Goal: Task Accomplishment & Management: Complete application form

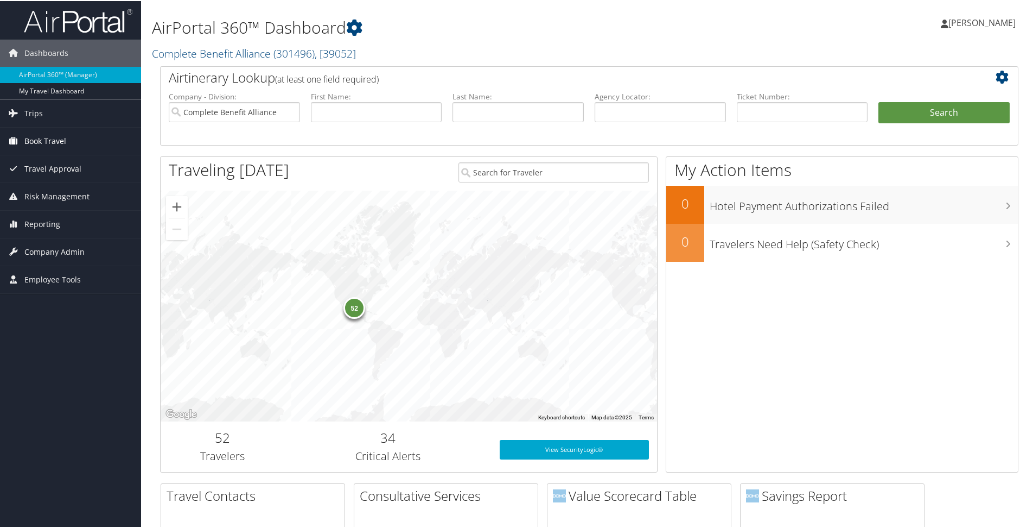
click at [64, 141] on span "Book Travel" at bounding box center [45, 139] width 42 height 27
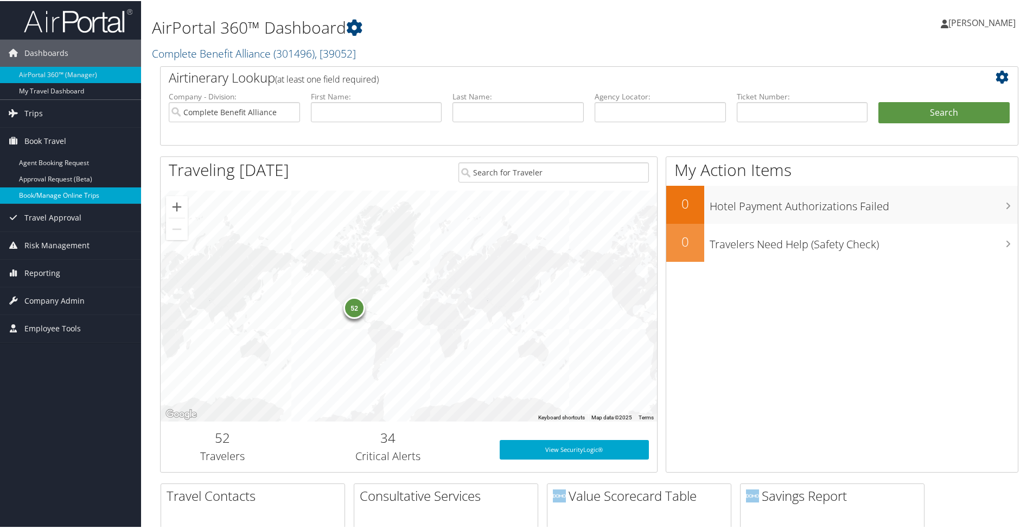
click at [66, 194] on link "Book/Manage Online Trips" at bounding box center [70, 194] width 141 height 16
click at [44, 302] on span "Company Admin" at bounding box center [54, 299] width 60 height 27
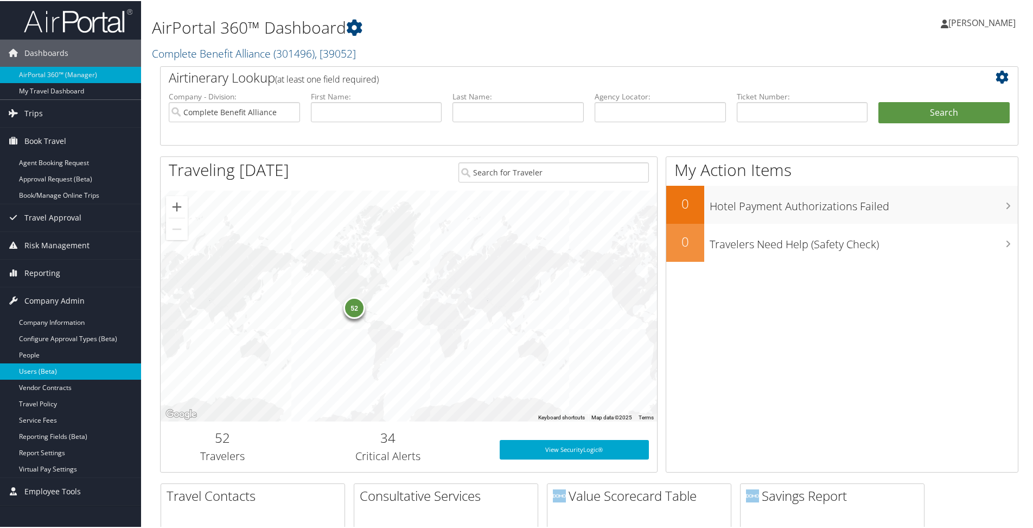
click at [62, 364] on link "Users (Beta)" at bounding box center [70, 370] width 141 height 16
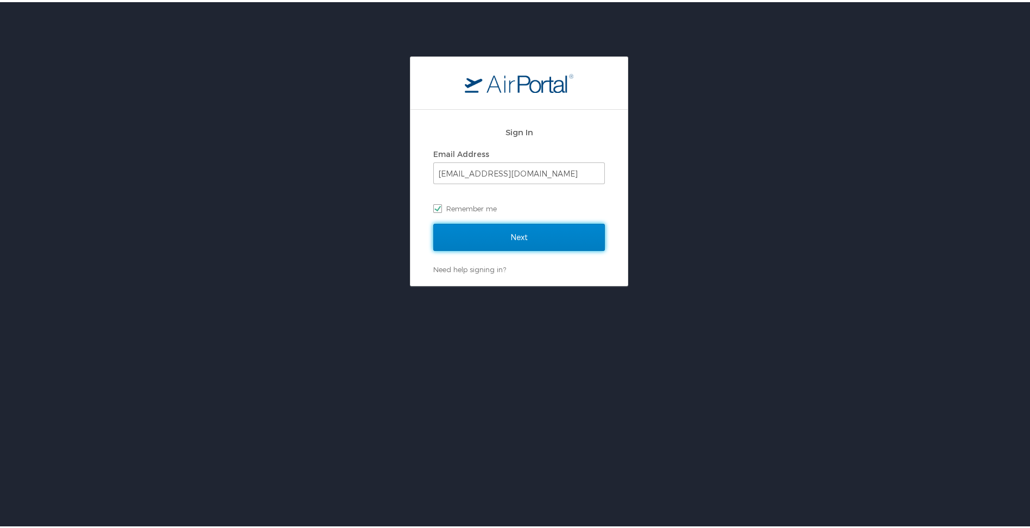
click at [494, 242] on input "Next" at bounding box center [519, 234] width 172 height 27
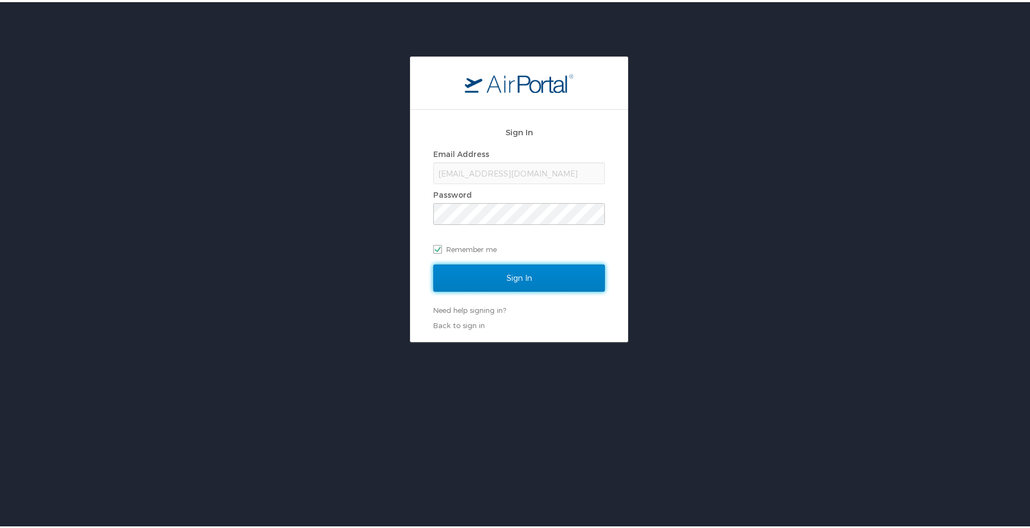
click at [500, 278] on input "Sign In" at bounding box center [519, 275] width 172 height 27
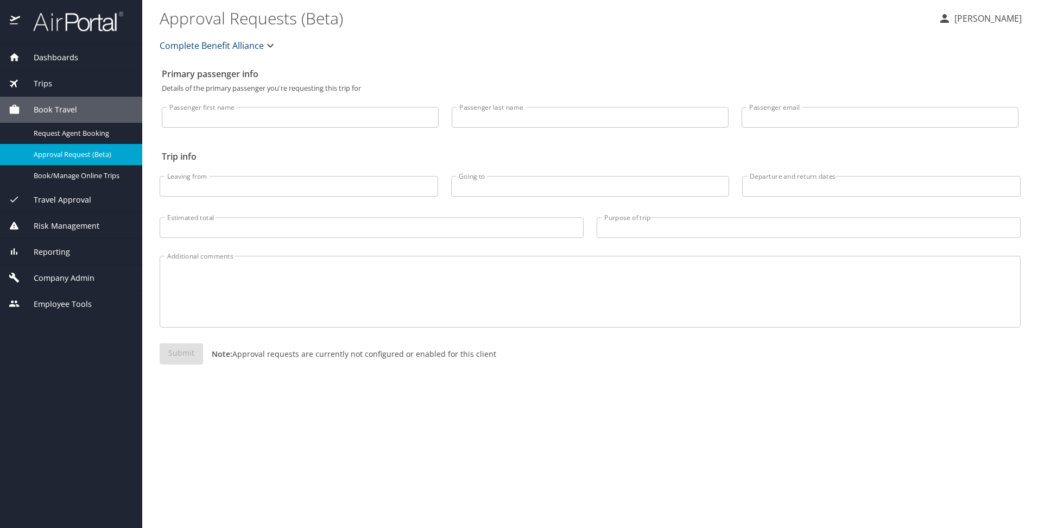
click at [52, 277] on span "Company Admin" at bounding box center [57, 278] width 74 height 12
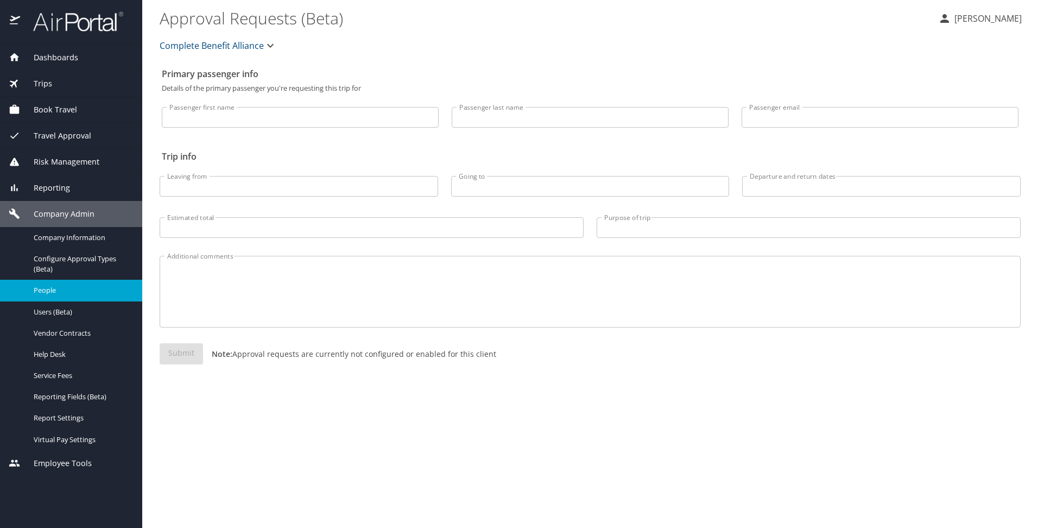
click at [50, 289] on span "People" at bounding box center [82, 290] width 96 height 10
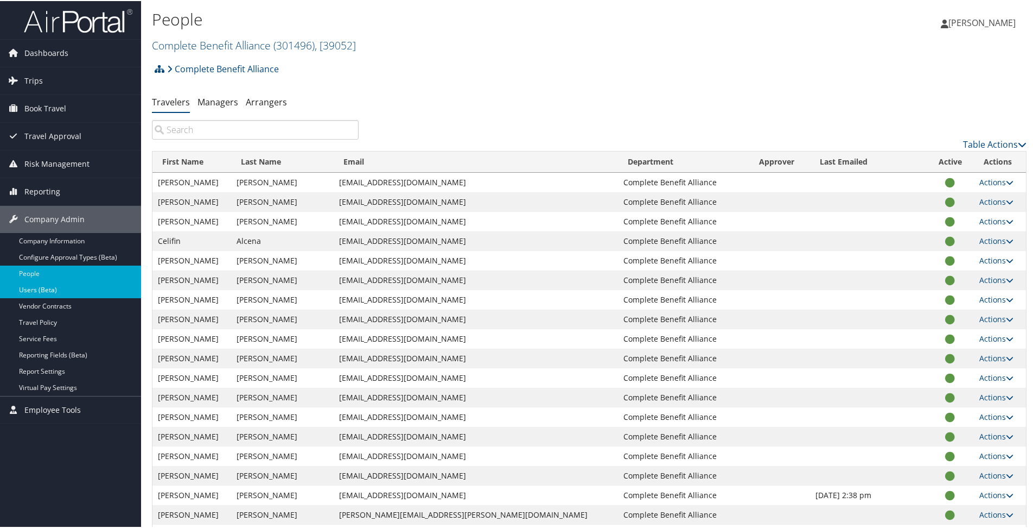
click at [69, 288] on link "Users (Beta)" at bounding box center [70, 289] width 141 height 16
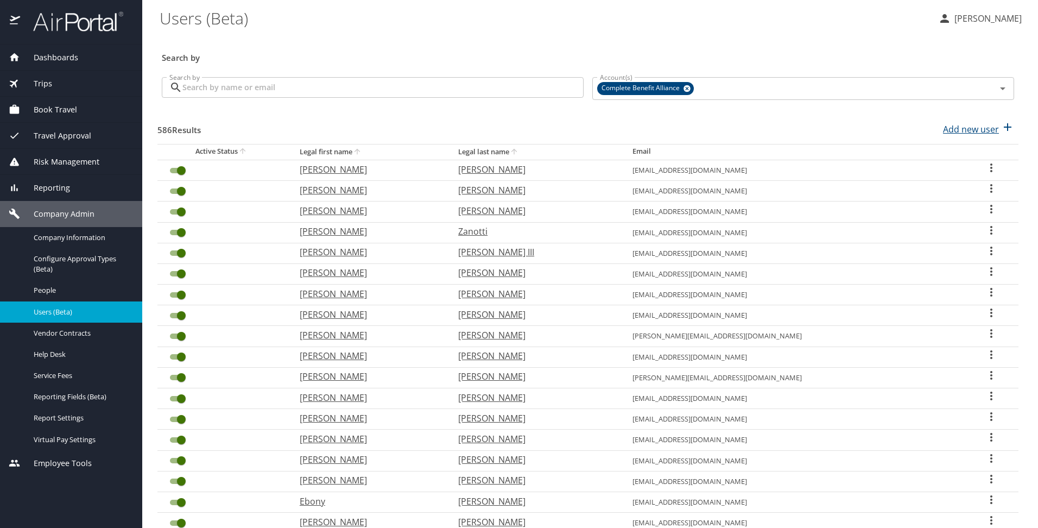
click at [945, 128] on p "Add new user" at bounding box center [971, 129] width 56 height 13
select select "US"
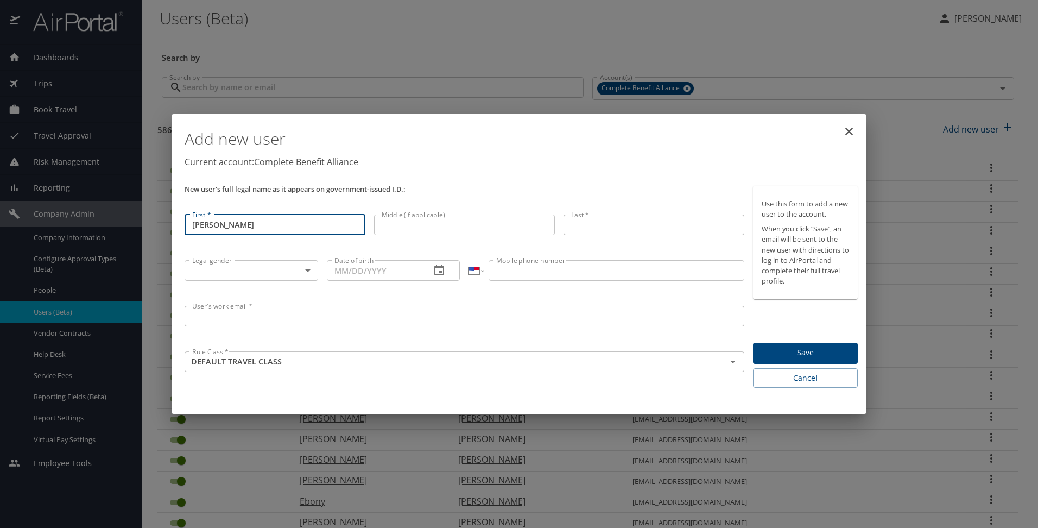
type input "[PERSON_NAME]"
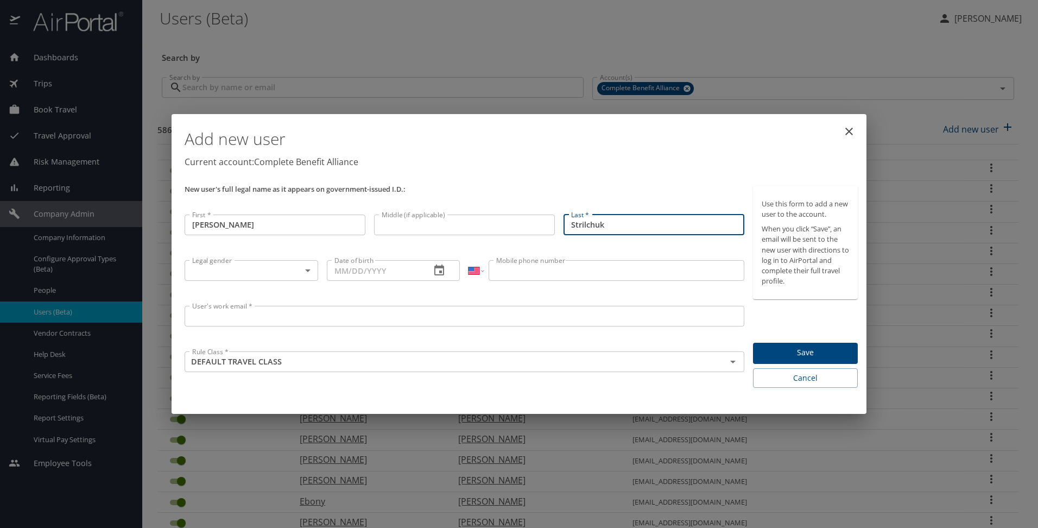
type input "Strilchuk"
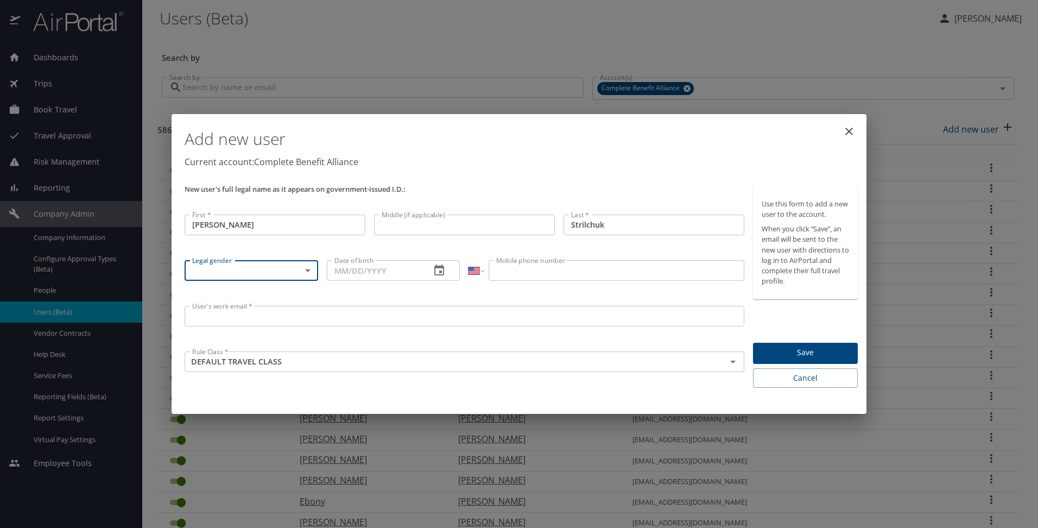
click at [313, 265] on body "Dashboards AirPortal 360™ Manager My Travel Dashboard Trips Airtinerary® Lookup…" at bounding box center [519, 264] width 1038 height 528
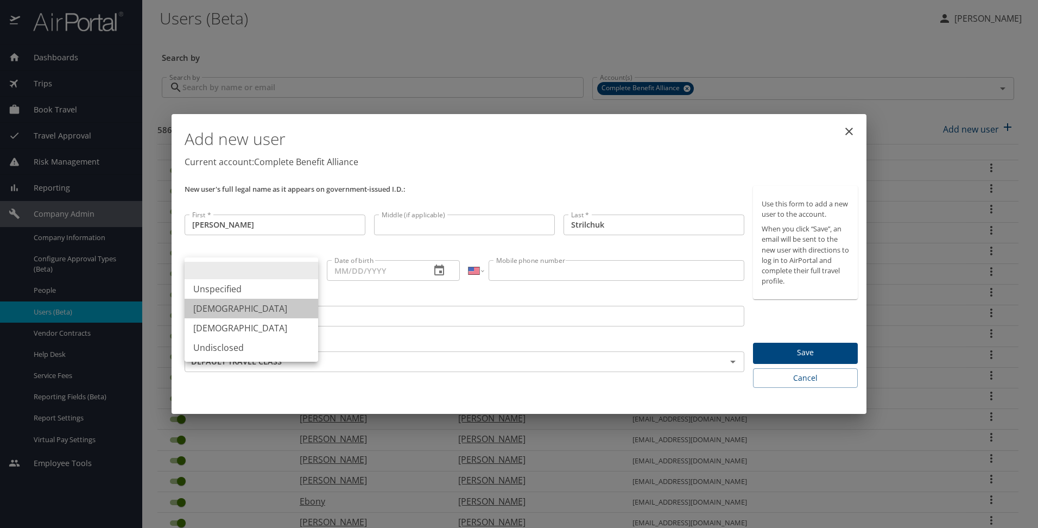
drag, startPoint x: 294, startPoint y: 305, endPoint x: 300, endPoint y: 299, distance: 9.2
click at [297, 302] on li "[DEMOGRAPHIC_DATA]" at bounding box center [252, 309] width 134 height 20
type input "[DEMOGRAPHIC_DATA]"
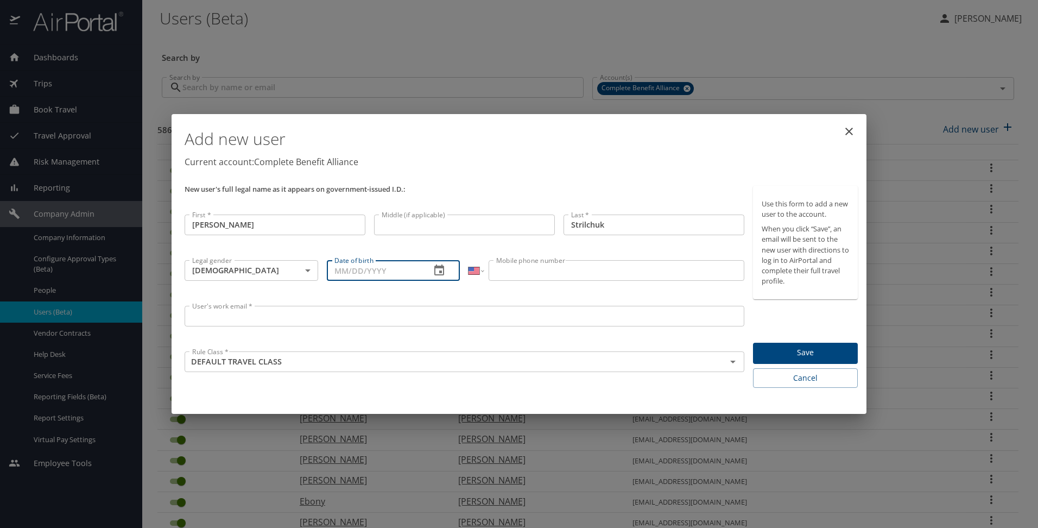
click at [345, 268] on input "Date of birth" at bounding box center [375, 270] width 96 height 21
type input "[DATE]"
click at [519, 280] on input "Mobile phone number" at bounding box center [615, 270] width 255 height 21
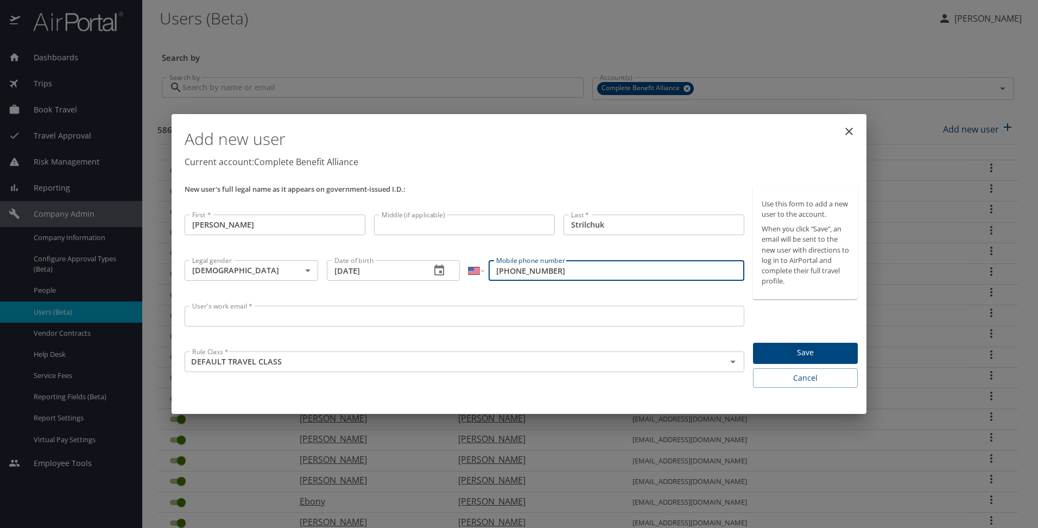
type input "[PHONE_NUMBER]"
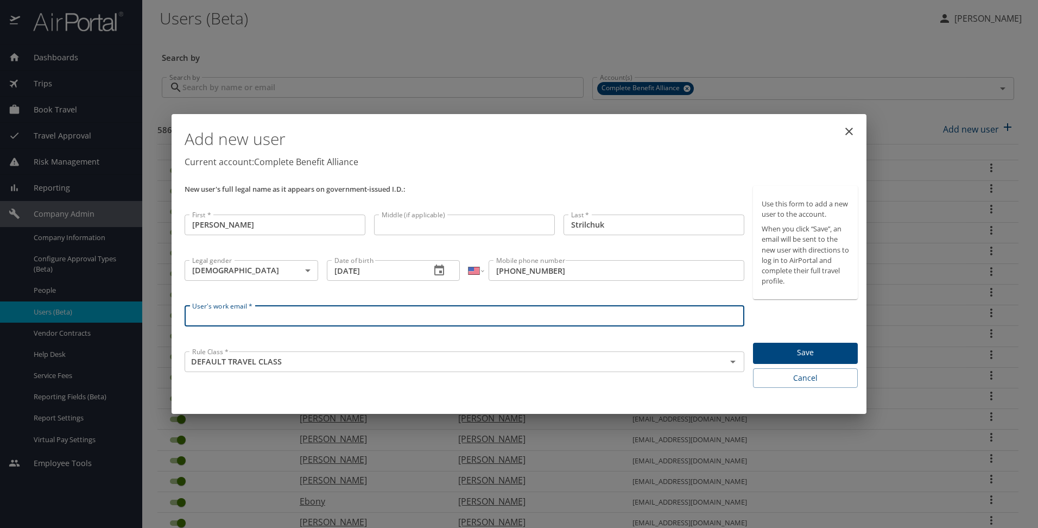
click at [428, 320] on input "User's work email *" at bounding box center [465, 316] width 560 height 21
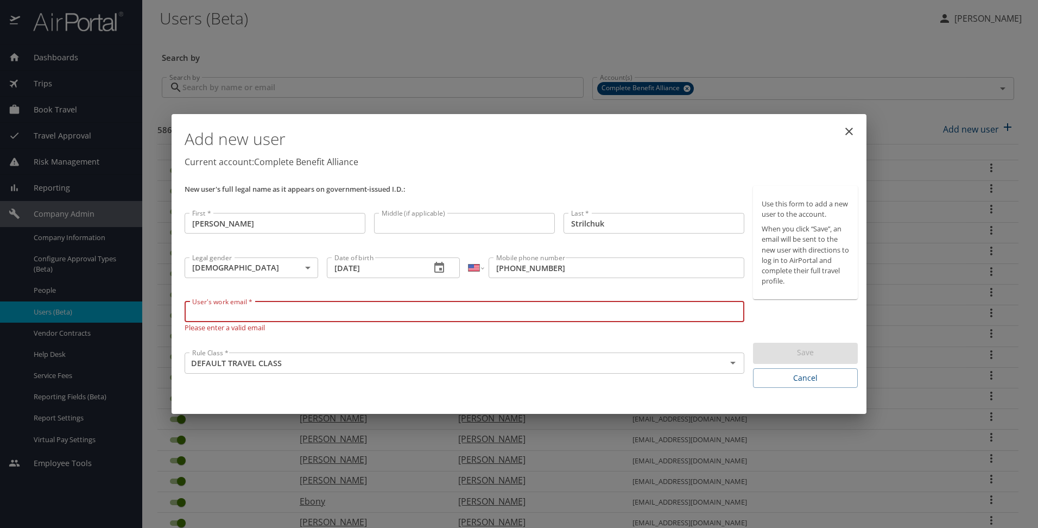
paste input "[EMAIL_ADDRESS][DOMAIN_NAME]"
type input "[EMAIL_ADDRESS][DOMAIN_NAME]"
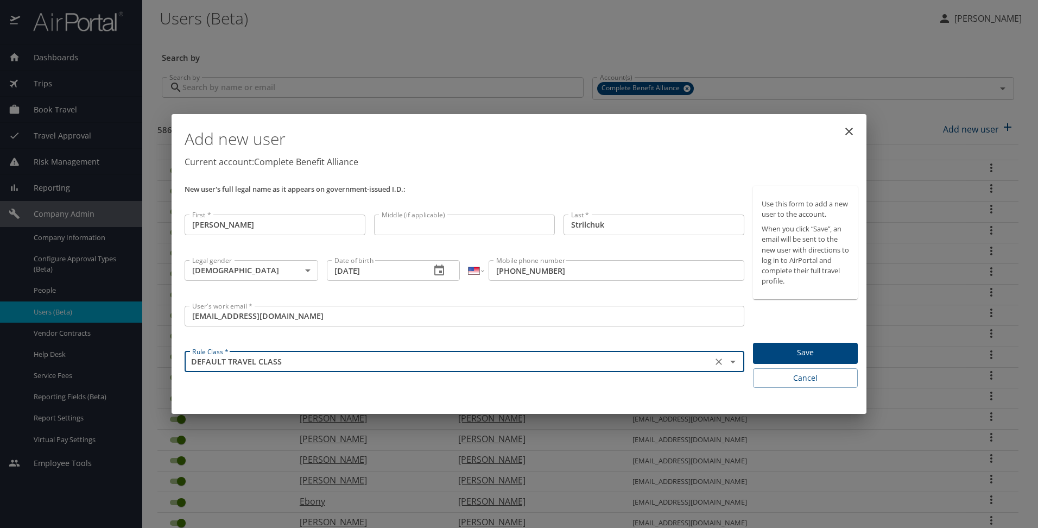
click at [817, 350] on span "Save" at bounding box center [804, 353] width 87 height 14
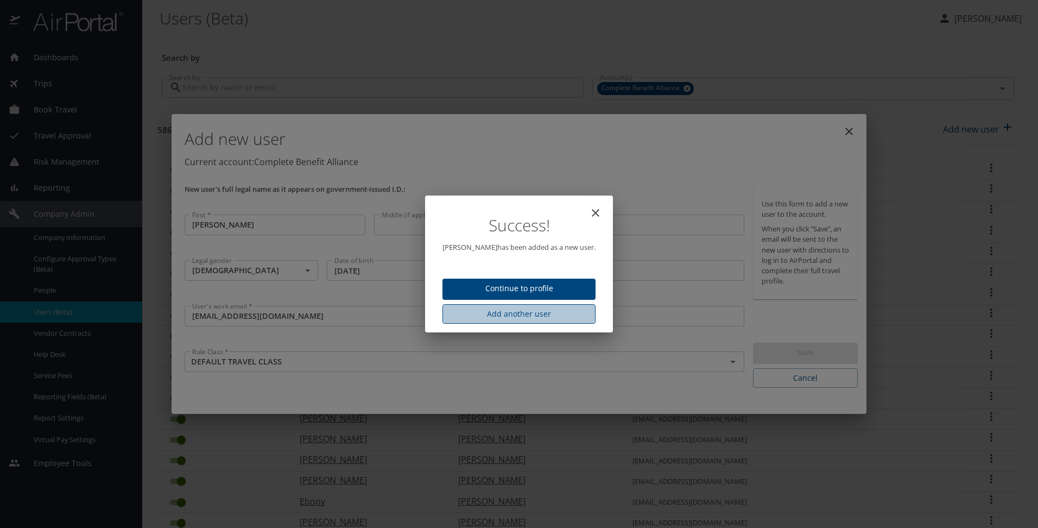
click at [488, 320] on span "Add another user" at bounding box center [519, 314] width 136 height 14
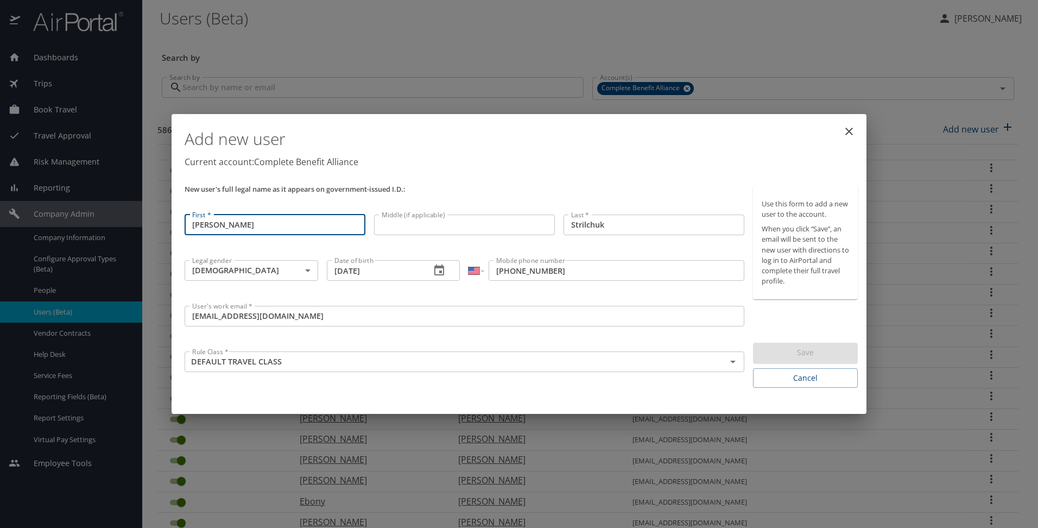
drag, startPoint x: 244, startPoint y: 226, endPoint x: 134, endPoint y: 224, distance: 110.7
click at [134, 224] on div "Add new user Current account: Complete Benefit Alliance New user's full legal n…" at bounding box center [519, 264] width 1038 height 528
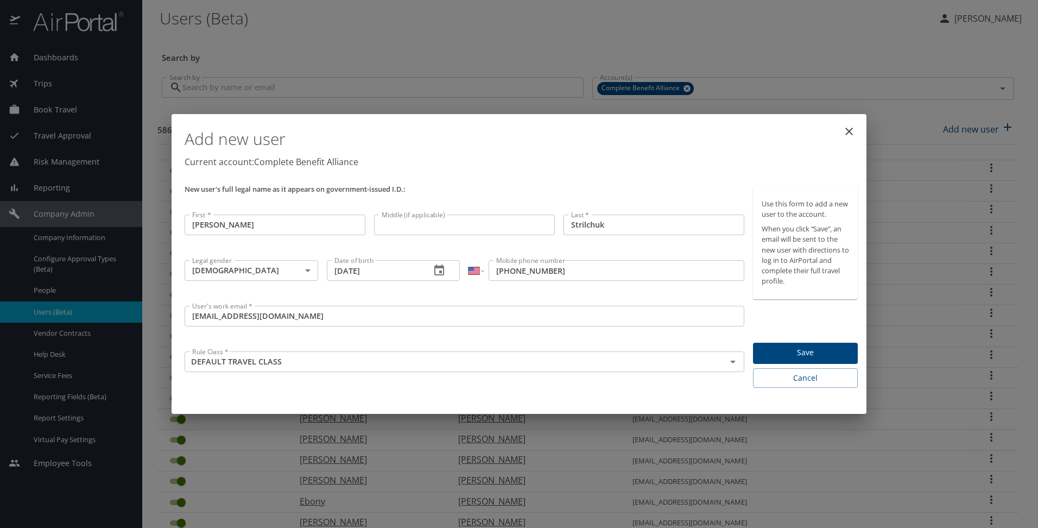
click at [203, 225] on input "[PERSON_NAME]" at bounding box center [275, 224] width 181 height 21
type input "[PERSON_NAME]"
type input "Puel"
click at [228, 269] on body "Dashboards AirPortal 360™ Manager My Travel Dashboard Trips Airtinerary® Lookup…" at bounding box center [519, 264] width 1038 height 528
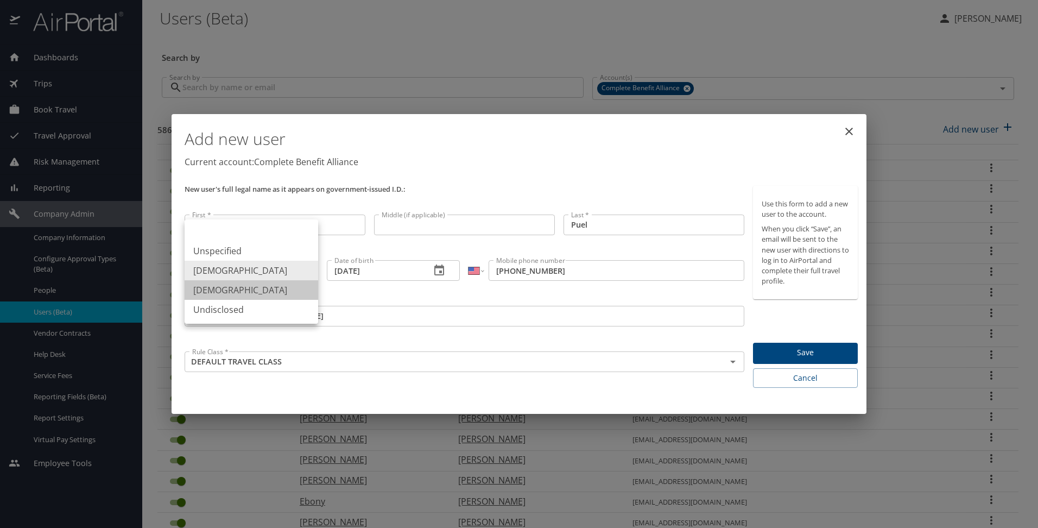
click at [232, 288] on li "[DEMOGRAPHIC_DATA]" at bounding box center [252, 290] width 134 height 20
type input "[DEMOGRAPHIC_DATA]"
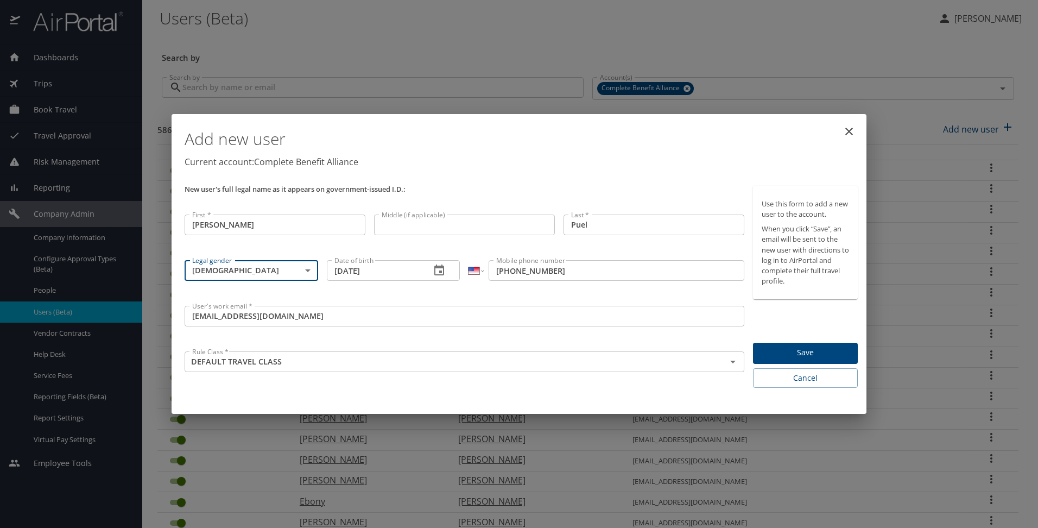
click at [369, 272] on input "[DATE]" at bounding box center [375, 270] width 96 height 21
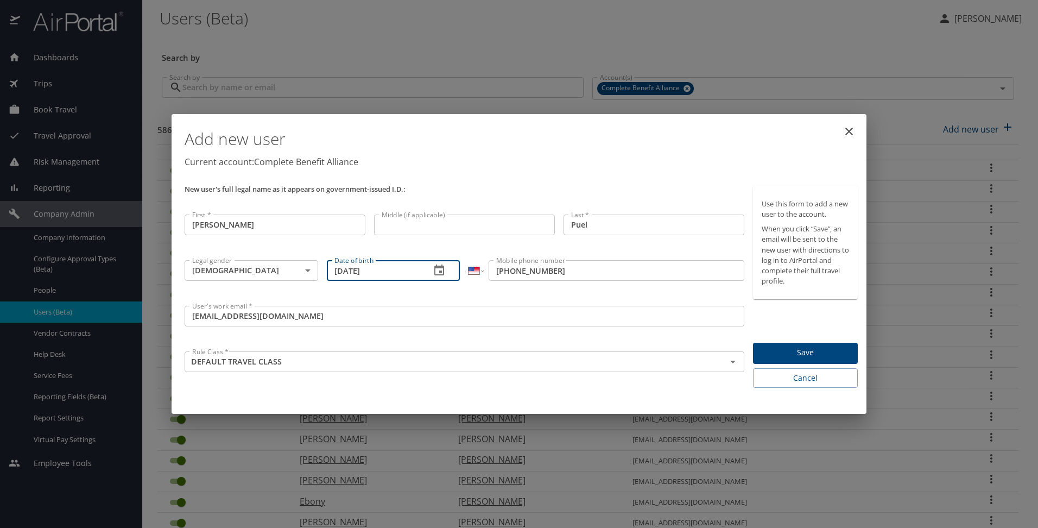
drag, startPoint x: 390, startPoint y: 271, endPoint x: 325, endPoint y: 271, distance: 65.1
click at [325, 271] on div "Date of birth [DEMOGRAPHIC_DATA] Date of birth" at bounding box center [393, 278] width 142 height 45
type input "[DATE]"
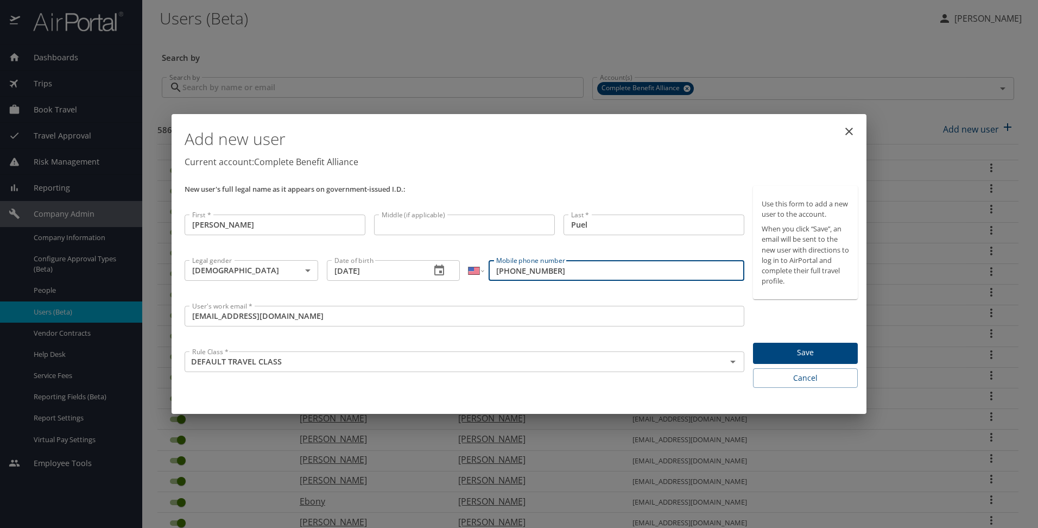
click at [532, 274] on input "[PHONE_NUMBER]" at bounding box center [615, 270] width 255 height 21
click at [532, 272] on input "[PHONE_NUMBER]" at bounding box center [615, 270] width 255 height 21
type input "[PHONE_NUMBER]"
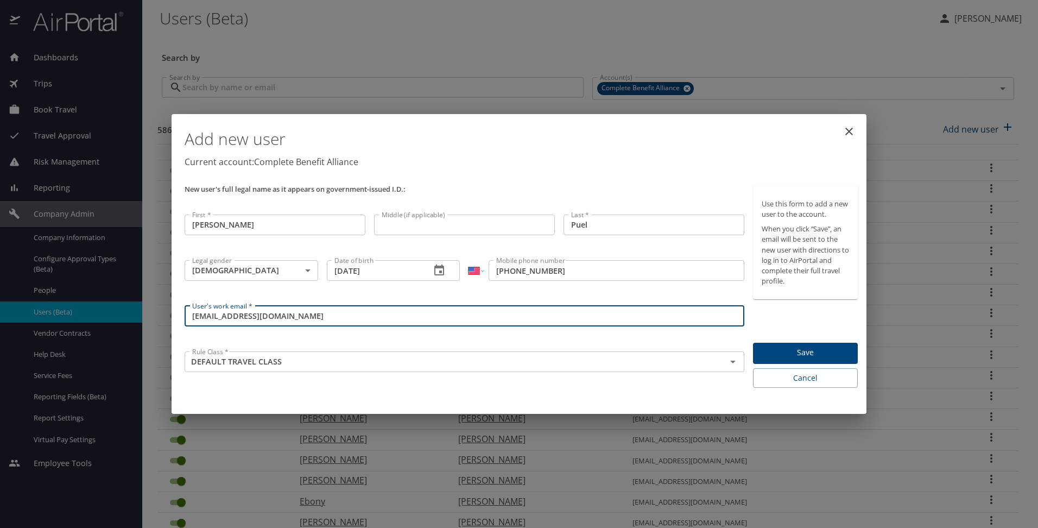
drag, startPoint x: 257, startPoint y: 315, endPoint x: 119, endPoint y: 311, distance: 137.9
click at [119, 311] on div "Add new user Current account: Complete Benefit Alliance New user's full legal n…" at bounding box center [519, 264] width 1038 height 528
type input "[PERSON_NAME][EMAIL_ADDRESS][DOMAIN_NAME]"
click at [798, 353] on span "Save" at bounding box center [804, 353] width 87 height 14
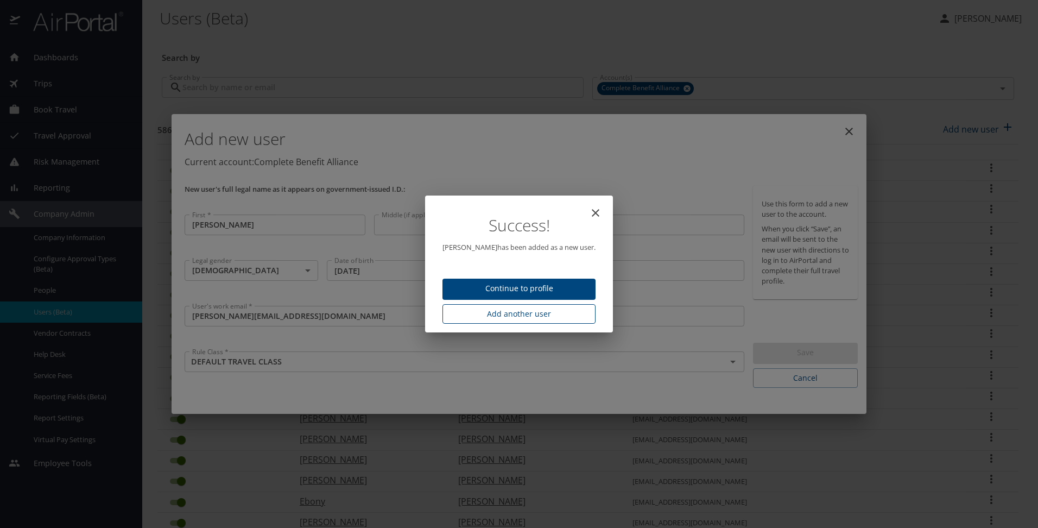
click at [543, 320] on span "Add another user" at bounding box center [519, 314] width 136 height 14
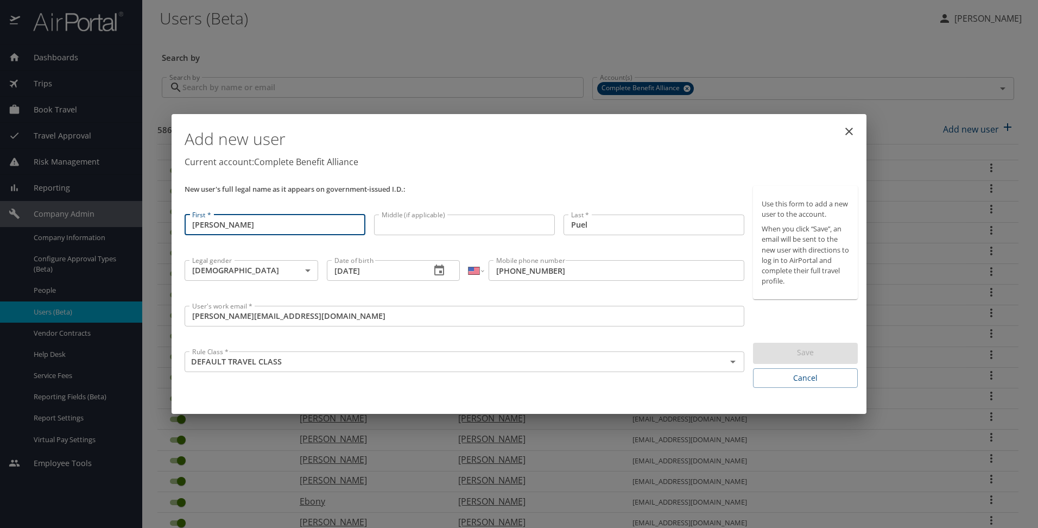
drag, startPoint x: 240, startPoint y: 229, endPoint x: 170, endPoint y: 228, distance: 69.5
click at [170, 228] on div "Add new user Current account: Complete Benefit Alliance New user's full legal n…" at bounding box center [519, 264] width 1038 height 528
type input "[PERSON_NAME]"
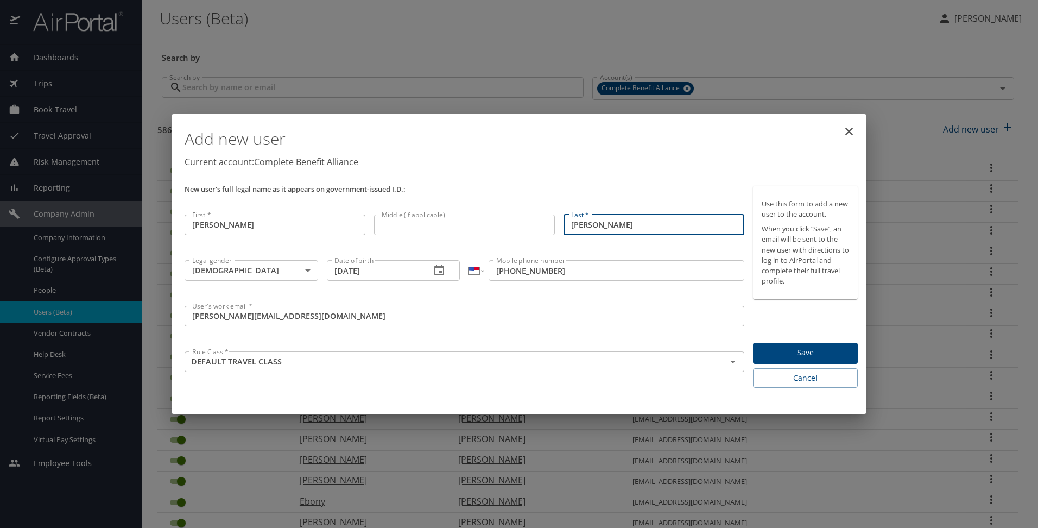
type input "[PERSON_NAME]"
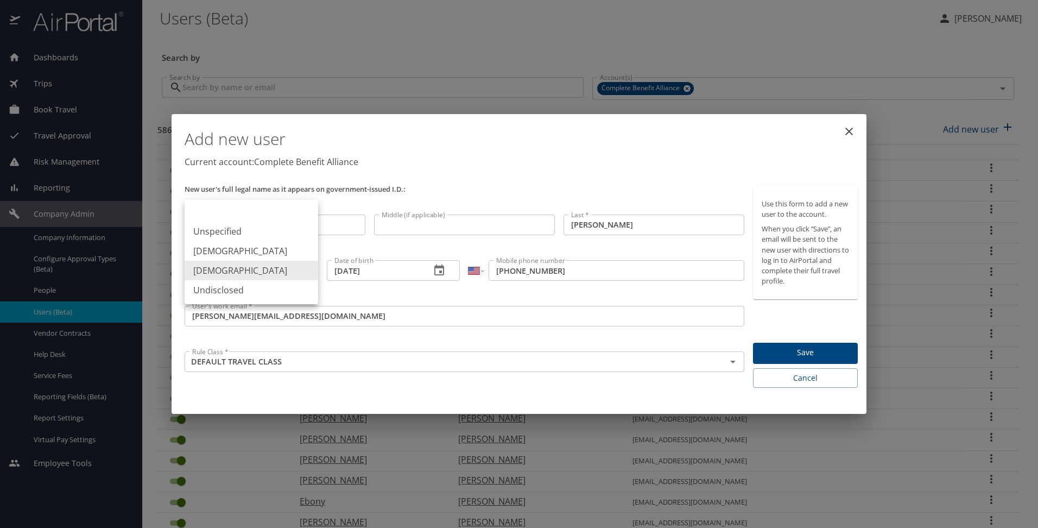
click at [229, 273] on body "Dashboards AirPortal 360™ Manager My Travel Dashboard Trips Airtinerary® Lookup…" at bounding box center [519, 264] width 1038 height 528
click at [234, 252] on li "[DEMOGRAPHIC_DATA]" at bounding box center [252, 251] width 134 height 20
type input "[DEMOGRAPHIC_DATA]"
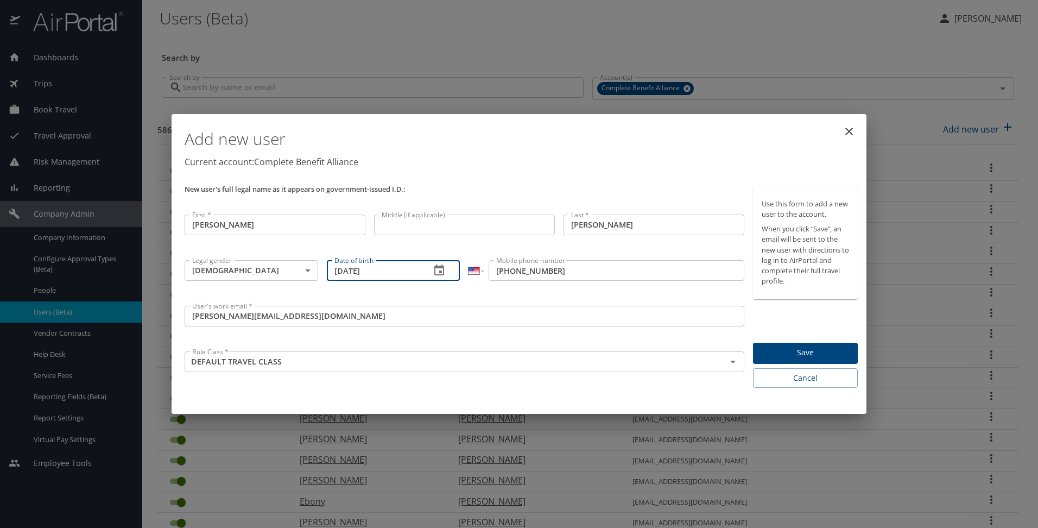
drag, startPoint x: 397, startPoint y: 274, endPoint x: 306, endPoint y: 272, distance: 91.2
click at [306, 272] on div "New user's full legal name as it appears on government-issued I.D.: First * [PE…" at bounding box center [464, 286] width 568 height 211
type input "[DATE]"
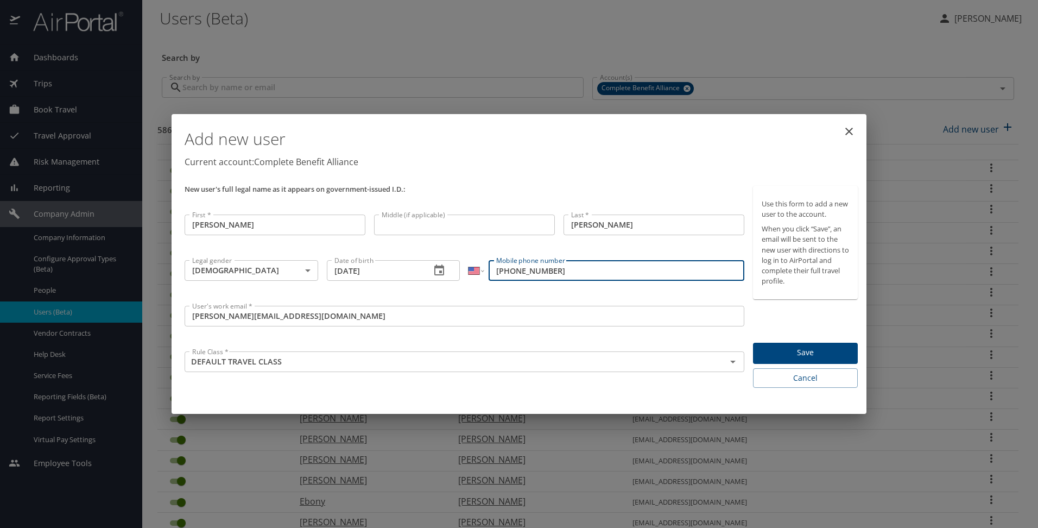
drag, startPoint x: 568, startPoint y: 269, endPoint x: 485, endPoint y: 274, distance: 83.2
click at [485, 274] on div "International [GEOGRAPHIC_DATA] [GEOGRAPHIC_DATA] [GEOGRAPHIC_DATA] [GEOGRAPHIC…" at bounding box center [605, 270] width 275 height 21
type input "[PHONE_NUMBER]"
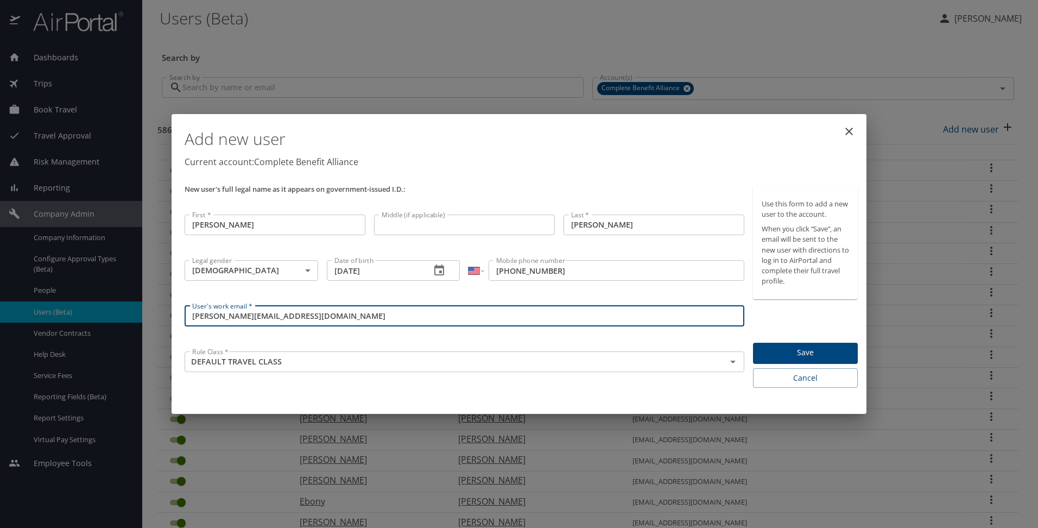
drag, startPoint x: 240, startPoint y: 313, endPoint x: 189, endPoint y: 315, distance: 51.6
click at [189, 315] on input "[PERSON_NAME][EMAIL_ADDRESS][DOMAIN_NAME]" at bounding box center [465, 316] width 560 height 21
type input "[PERSON_NAME][EMAIL_ADDRESS][DOMAIN_NAME]"
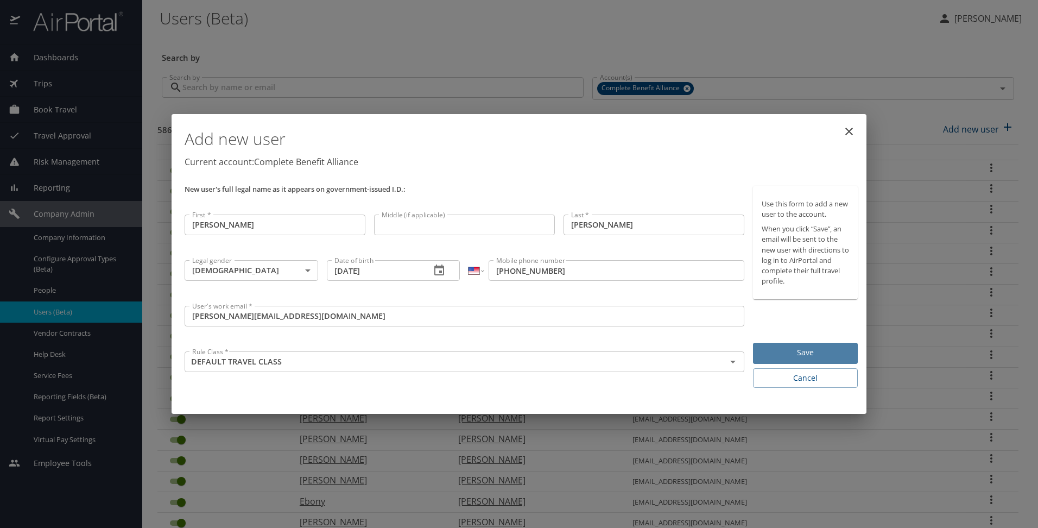
click at [795, 353] on span "Save" at bounding box center [804, 353] width 87 height 14
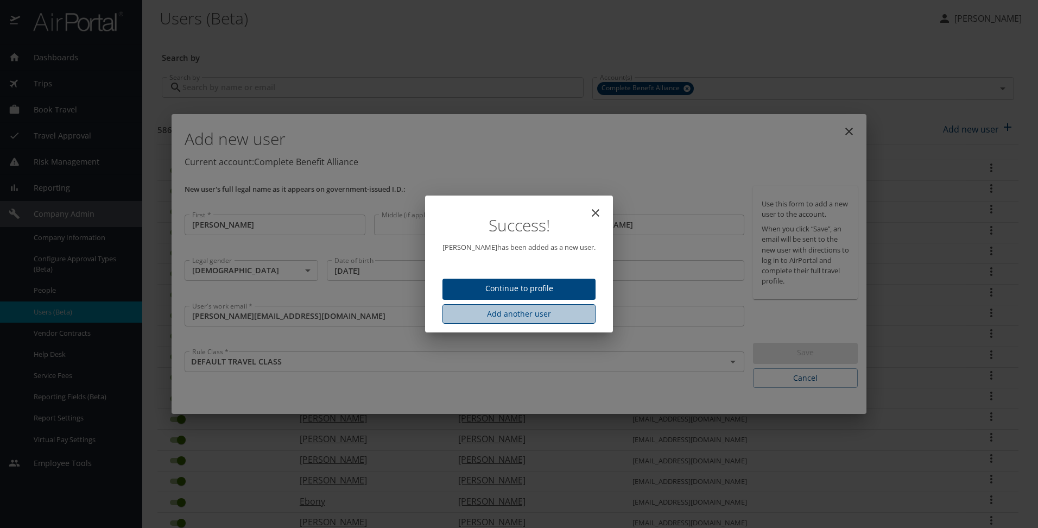
click at [531, 315] on span "Add another user" at bounding box center [519, 314] width 136 height 14
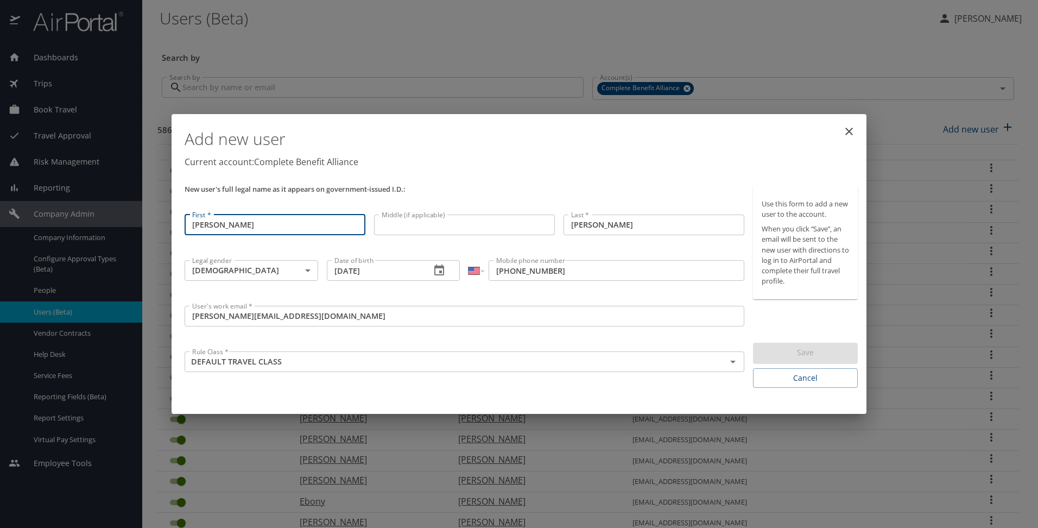
drag, startPoint x: 218, startPoint y: 225, endPoint x: 168, endPoint y: 227, distance: 50.0
click at [168, 227] on div "Add new user Current account: Complete Benefit Alliance New user's full legal n…" at bounding box center [519, 264] width 1038 height 528
type input "[PERSON_NAME]"
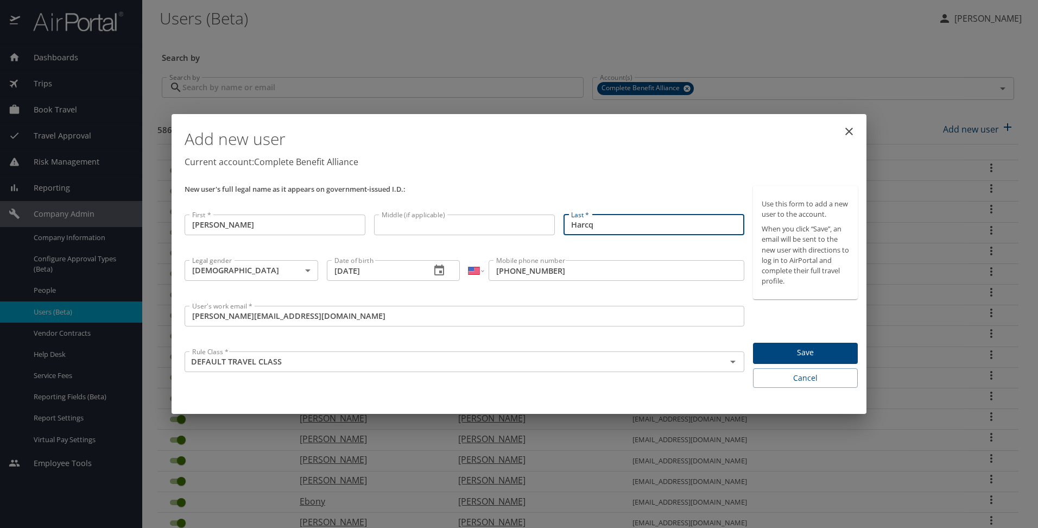
type input "Harcq"
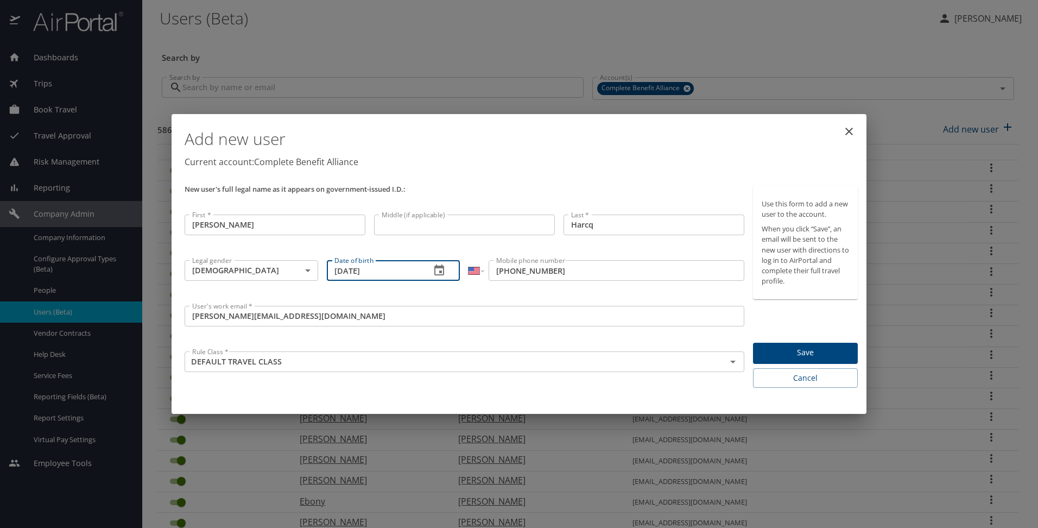
type input "[DATE]"
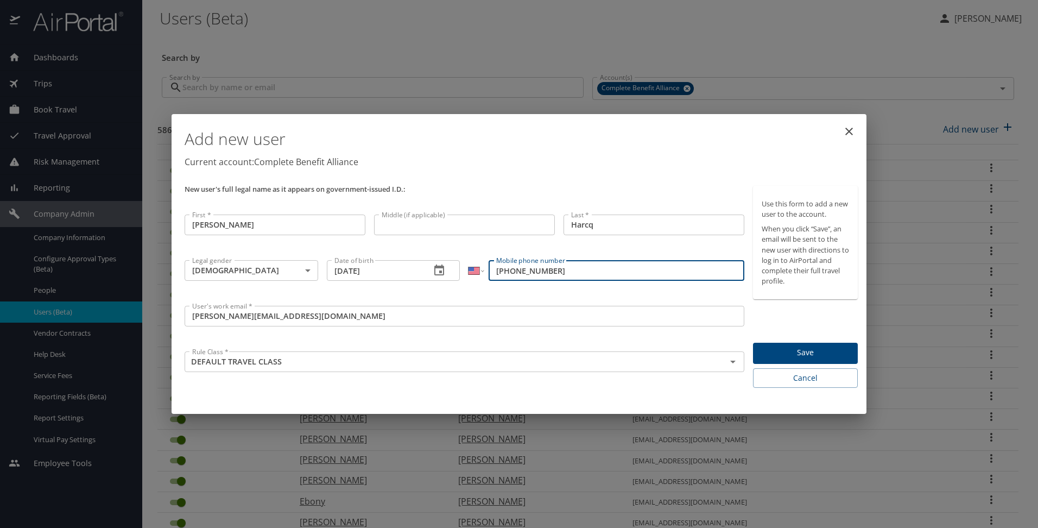
type input "[PHONE_NUMBER]"
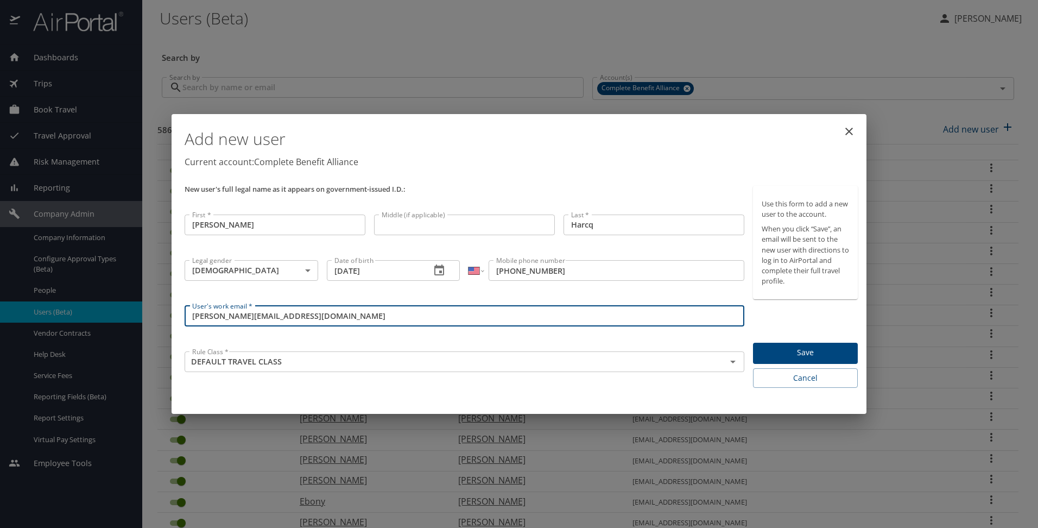
click at [206, 315] on input "[PERSON_NAME][EMAIL_ADDRESS][DOMAIN_NAME]" at bounding box center [465, 316] width 560 height 21
drag, startPoint x: 251, startPoint y: 319, endPoint x: 157, endPoint y: 323, distance: 94.0
click at [157, 323] on div "Add new user Current account: Complete Benefit Alliance New user's full legal n…" at bounding box center [519, 264] width 1038 height 528
type input "[PERSON_NAME][EMAIL_ADDRESS][DOMAIN_NAME]"
click at [802, 351] on span "Save" at bounding box center [804, 353] width 87 height 14
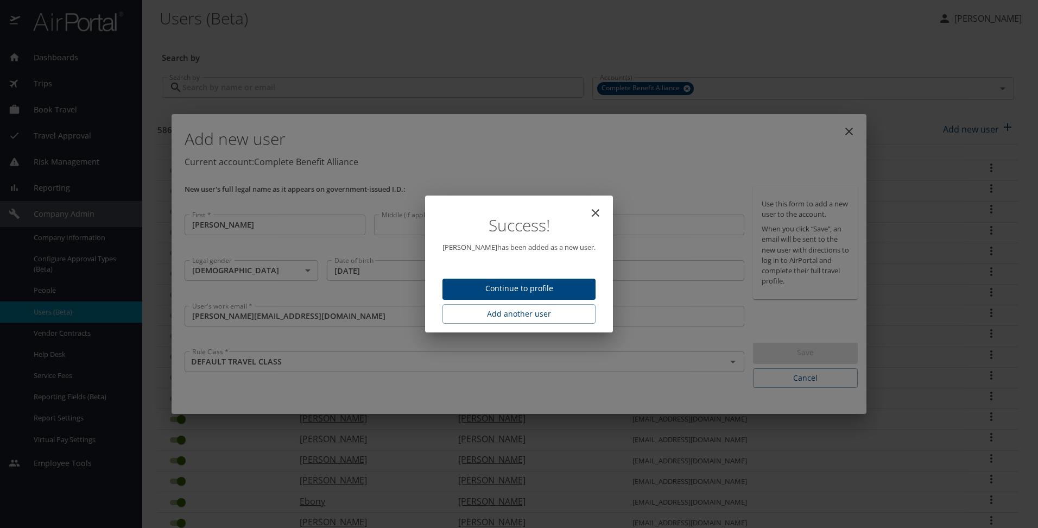
click at [590, 210] on icon "close" at bounding box center [595, 212] width 13 height 13
type input "[DATE]"
